Goal: Task Accomplishment & Management: Complete application form

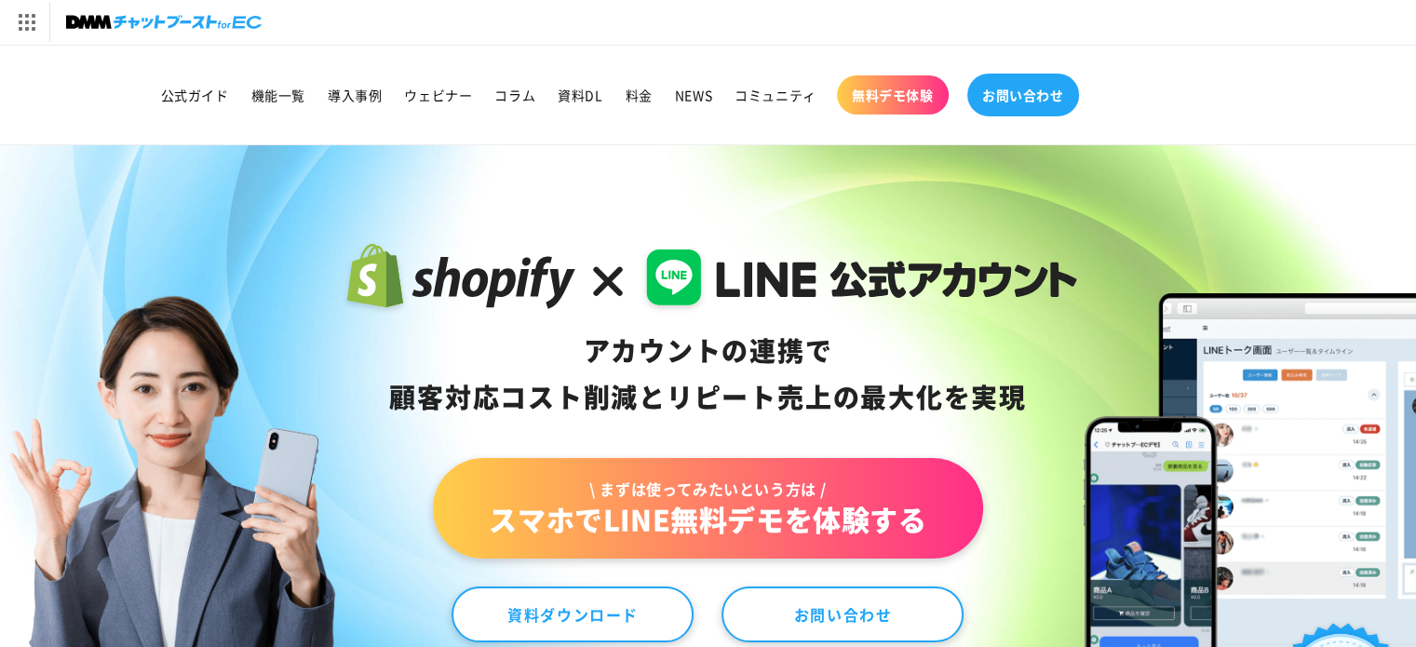
click at [1044, 91] on span "お問い合わせ" at bounding box center [1023, 95] width 82 height 17
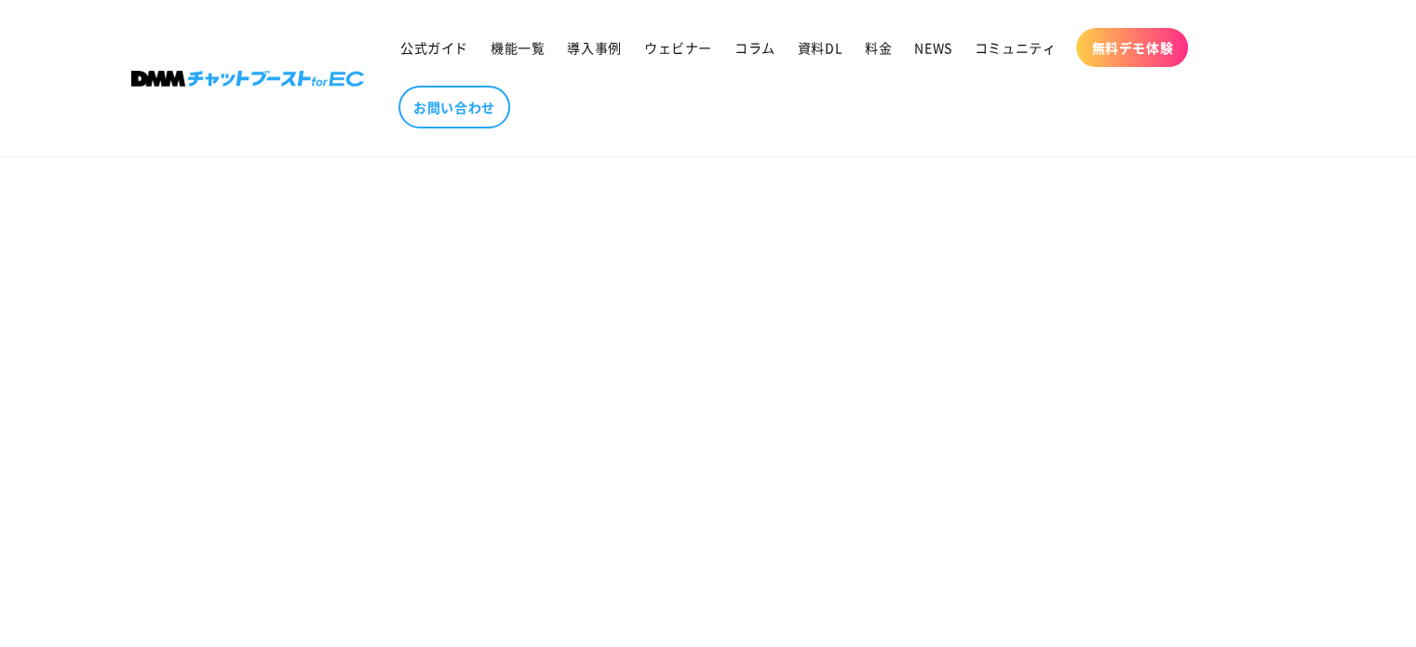
scroll to position [558, 0]
click at [1184, 424] on section "お問い合わせ" at bounding box center [708, 353] width 1416 height 1419
click at [1047, 427] on section "お問い合わせ" at bounding box center [708, 260] width 1416 height 1419
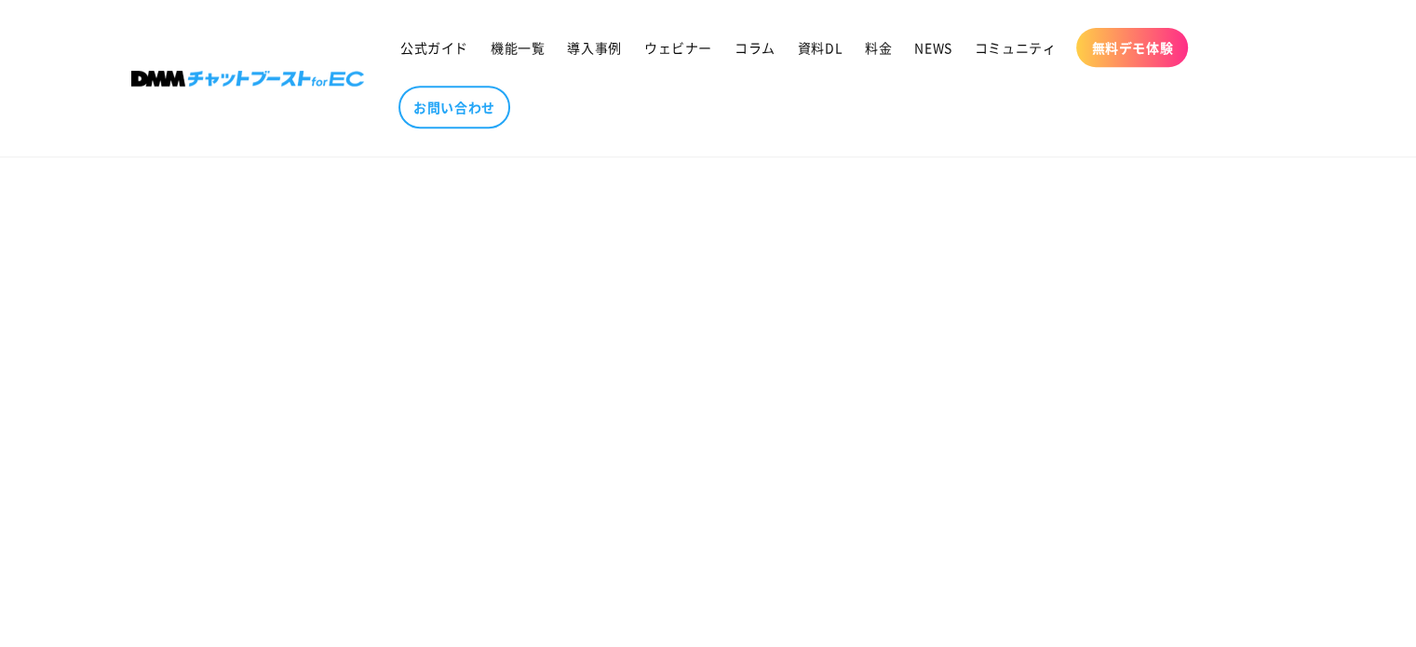
click at [1065, 375] on section "お問い合わせ" at bounding box center [708, 74] width 1416 height 1419
